Goal: Information Seeking & Learning: Learn about a topic

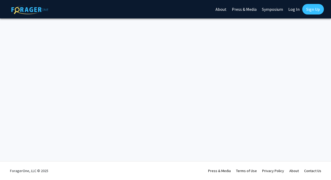
click at [293, 7] on link "Log In" at bounding box center [294, 9] width 17 height 18
click at [295, 9] on link "Log In" at bounding box center [294, 9] width 17 height 18
click at [258, 20] on div "Skip navigation About Press & Media Symposium Log In Sign Up Complete your prof…" at bounding box center [165, 90] width 331 height 180
click at [293, 6] on link "Log In" at bounding box center [294, 9] width 17 height 18
click at [293, 43] on div "Skip navigation About Press & Media Symposium Log In Sign Up Complete your prof…" at bounding box center [165, 90] width 331 height 180
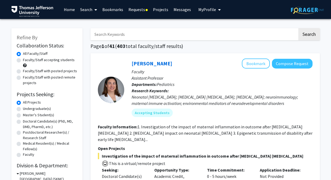
click at [144, 10] on link "Requests" at bounding box center [138, 9] width 25 height 18
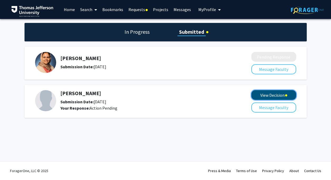
click at [272, 96] on button "View Decision" at bounding box center [273, 95] width 45 height 10
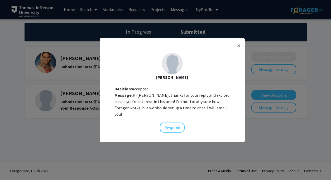
click at [220, 73] on div "[PERSON_NAME] Decision: Accepted Message: Hi [PERSON_NAME], thanks for your rep…" at bounding box center [172, 93] width 145 height 88
click at [239, 49] on span "×" at bounding box center [238, 45] width 3 height 8
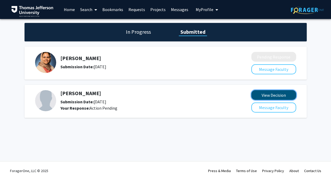
click at [288, 97] on button "View Decision" at bounding box center [273, 95] width 45 height 10
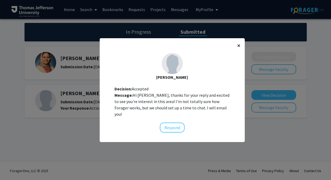
click at [239, 48] on span "×" at bounding box center [238, 45] width 3 height 8
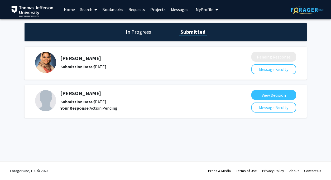
click at [220, 135] on div "Skip navigation Home Search Bookmarks Requests Projects Messages My Profile [PE…" at bounding box center [165, 90] width 331 height 180
click at [170, 55] on h5 "[PERSON_NAME]" at bounding box center [141, 58] width 163 height 6
click at [68, 94] on h5 "[PERSON_NAME]" at bounding box center [141, 93] width 163 height 6
click at [110, 9] on link "Bookmarks" at bounding box center [113, 9] width 26 height 18
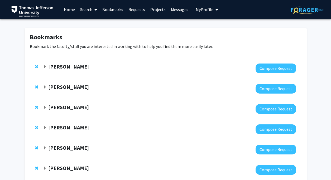
click at [60, 109] on strong "[PERSON_NAME]" at bounding box center [68, 107] width 41 height 7
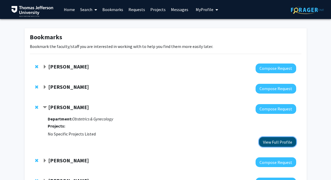
click at [269, 143] on button "View Full Profile" at bounding box center [277, 142] width 37 height 10
click at [72, 11] on link "Home" at bounding box center [69, 9] width 16 height 18
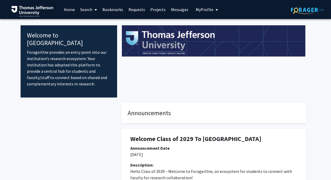
click at [204, 9] on span "My Profile" at bounding box center [205, 9] width 18 height 5
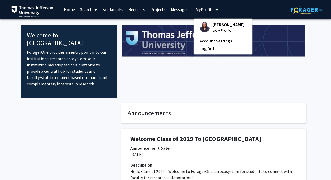
click at [206, 26] on img at bounding box center [204, 27] width 11 height 11
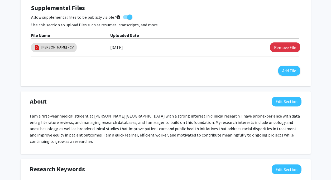
scroll to position [149, 0]
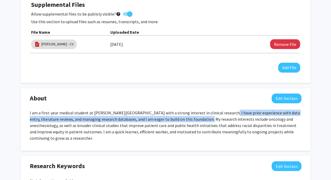
drag, startPoint x: 218, startPoint y: 112, endPoint x: 200, endPoint y: 121, distance: 20.3
click at [200, 121] on p "I am a first-year medical student at [PERSON_NAME][GEOGRAPHIC_DATA] with a stro…" at bounding box center [166, 126] width 272 height 32
copy p "I have prior experience with data entry, literature reviews, and managing resea…"
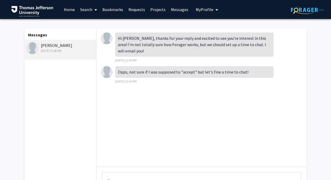
click at [70, 13] on link "Home" at bounding box center [69, 9] width 16 height 18
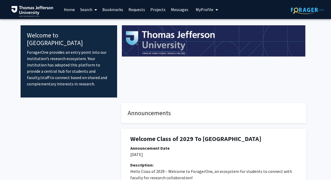
click at [208, 11] on span "My Profile" at bounding box center [205, 9] width 18 height 5
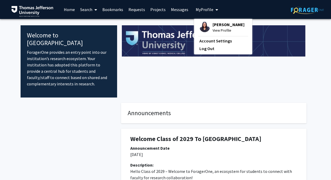
click at [217, 31] on span "View Profile" at bounding box center [229, 30] width 32 height 6
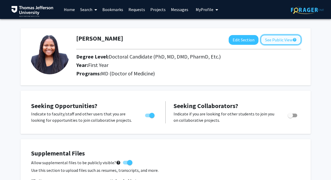
click at [270, 37] on button "See Public View help" at bounding box center [281, 40] width 41 height 10
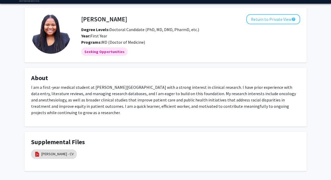
scroll to position [16, 0]
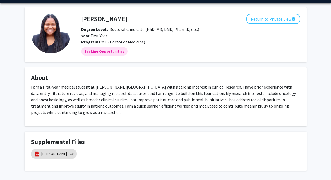
click at [190, 63] on div "Chikodi Ebo Return to Private View help Degree Levels: Doctoral Candidate (PhD,…" at bounding box center [166, 89] width 290 height 164
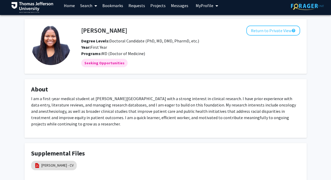
scroll to position [0, 0]
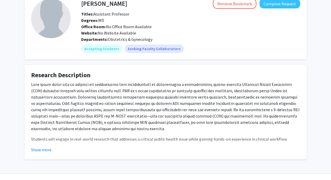
scroll to position [43, 0]
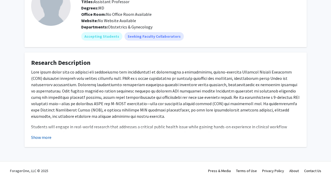
click at [42, 138] on button "Show more" at bounding box center [41, 137] width 20 height 6
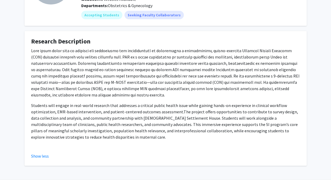
scroll to position [69, 0]
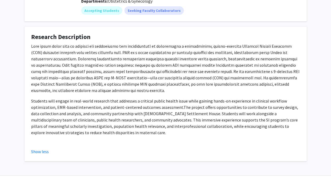
click at [102, 126] on span "The project offers opportunities to contribute to survey design, data collectio…" at bounding box center [164, 120] width 267 height 31
